Goal: Task Accomplishment & Management: Manage account settings

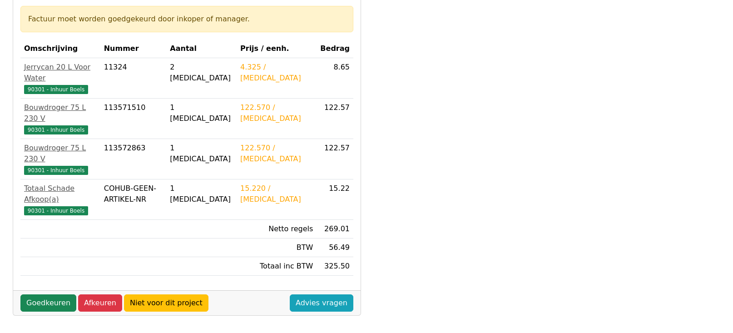
scroll to position [182, 0]
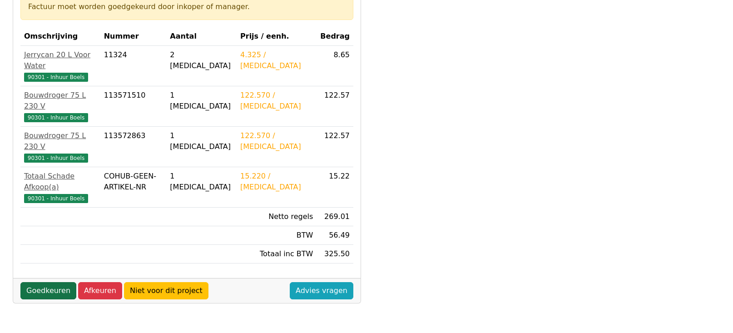
click at [44, 282] on link "Goedkeuren" at bounding box center [48, 290] width 56 height 17
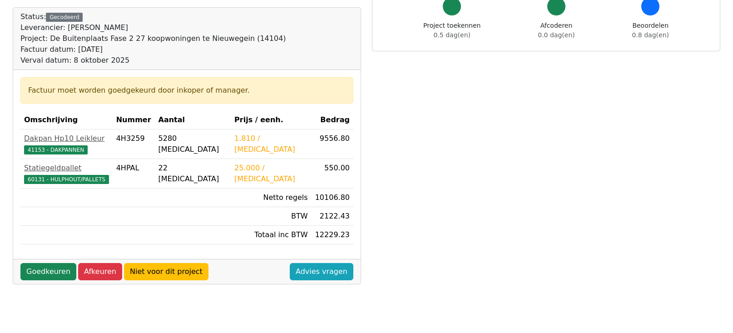
scroll to position [91, 0]
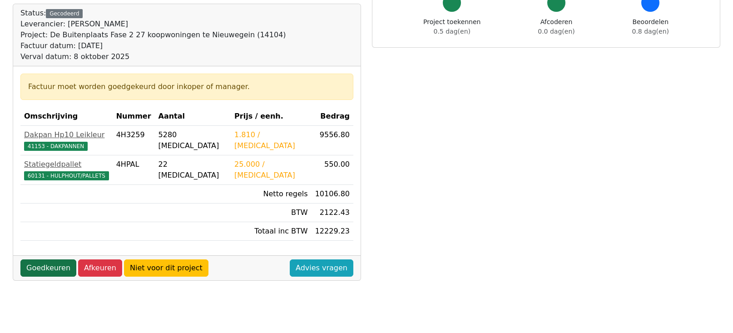
click at [45, 269] on link "Goedkeuren" at bounding box center [48, 267] width 56 height 17
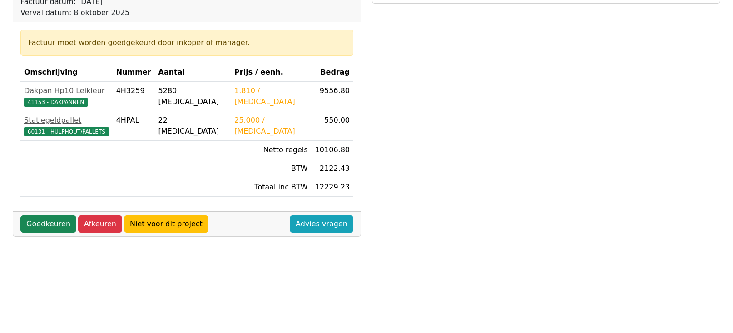
scroll to position [136, 0]
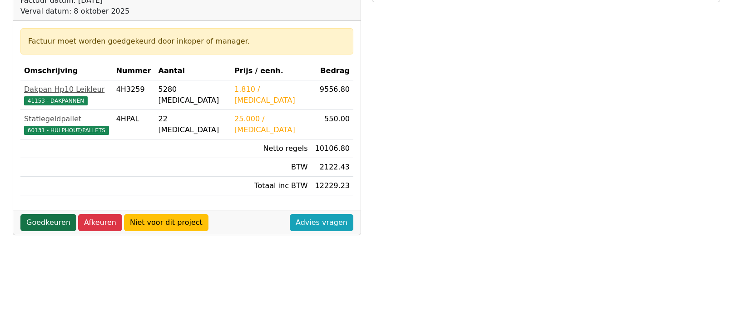
click at [52, 223] on link "Goedkeuren" at bounding box center [48, 222] width 56 height 17
